Goal: Task Accomplishment & Management: Manage account settings

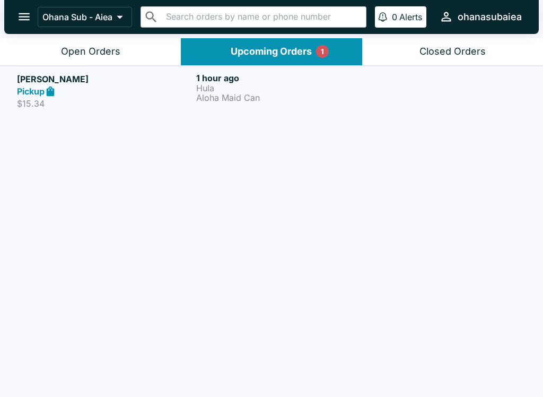
click at [241, 93] on p "Aloha Maid Can" at bounding box center [283, 98] width 175 height 10
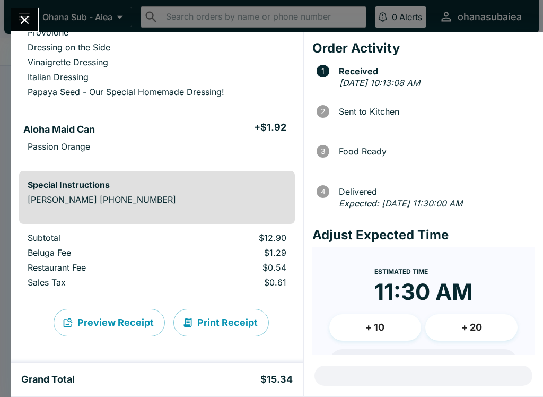
scroll to position [203, 0]
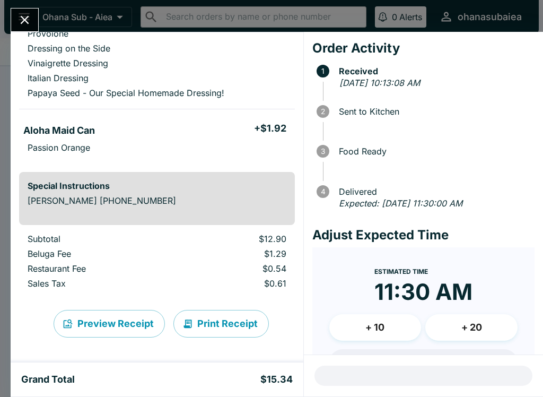
click at [219, 322] on button "Print Receipt" at bounding box center [220, 324] width 95 height 28
click at [20, 16] on icon "Close" at bounding box center [25, 20] width 14 height 14
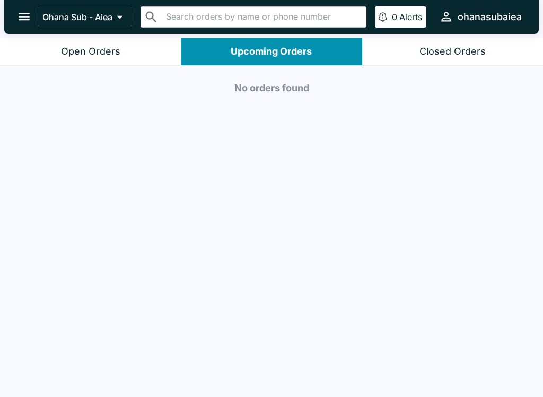
click at [74, 47] on div "Open Orders" at bounding box center [90, 52] width 59 height 12
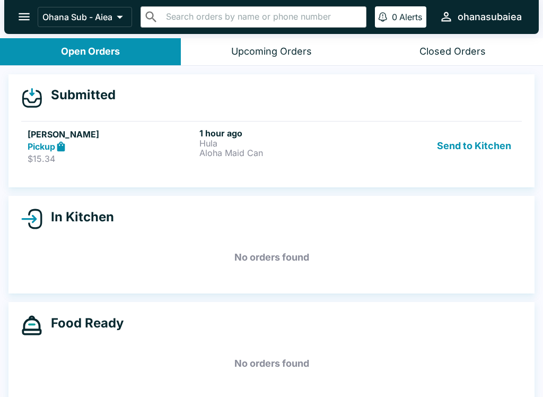
click at [475, 147] on button "Send to Kitchen" at bounding box center [474, 146] width 83 height 37
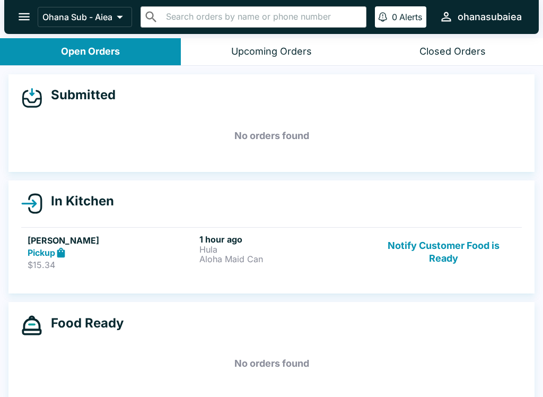
click at [439, 253] on button "Notify Customer Food is Ready" at bounding box center [444, 252] width 144 height 37
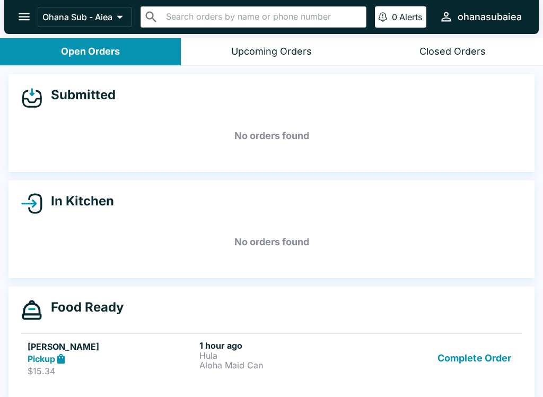
click at [485, 352] on button "Complete Order" at bounding box center [474, 358] width 82 height 37
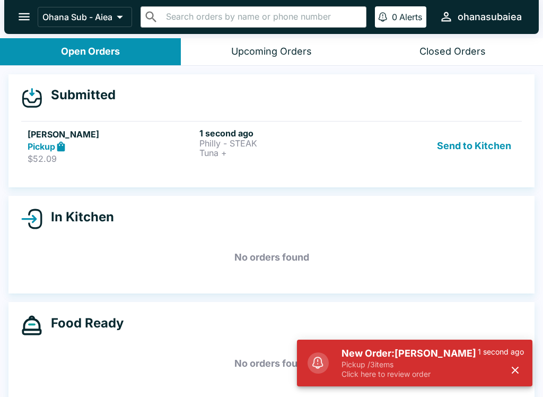
click at [479, 140] on button "Send to Kitchen" at bounding box center [474, 146] width 83 height 37
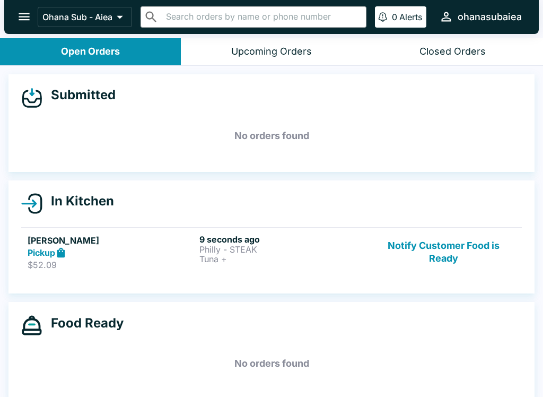
click at [454, 246] on button "Notify Customer Food is Ready" at bounding box center [444, 252] width 144 height 37
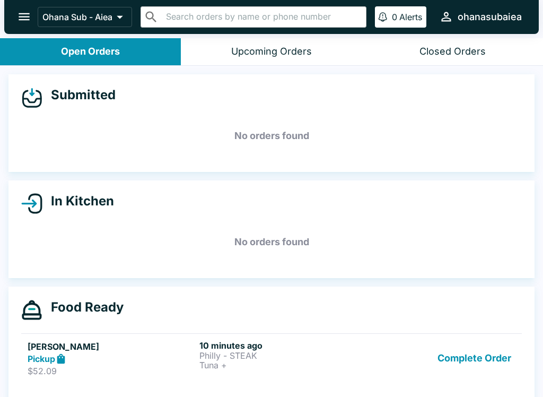
click at [472, 355] on button "Complete Order" at bounding box center [474, 358] width 82 height 37
